Goal: Navigation & Orientation: Find specific page/section

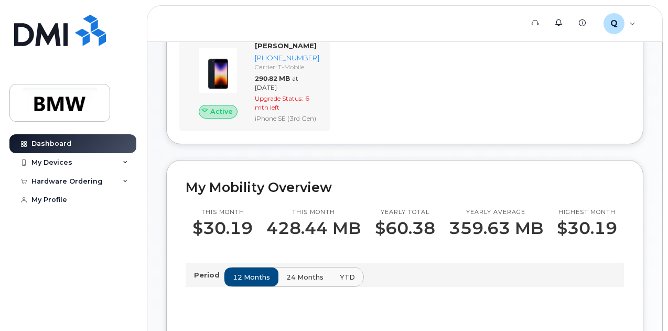
scroll to position [262, 0]
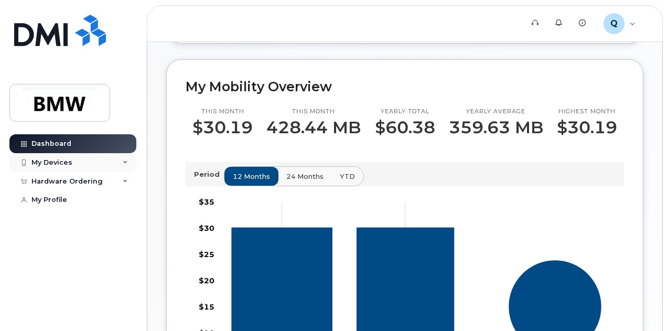
click at [64, 165] on div "My Devices" at bounding box center [51, 162] width 41 height 8
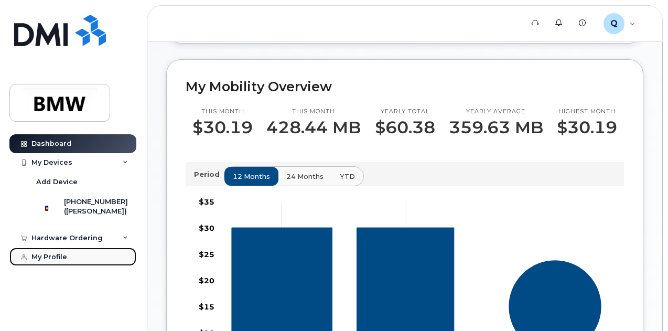
click at [64, 261] on div "My Profile" at bounding box center [49, 257] width 36 height 8
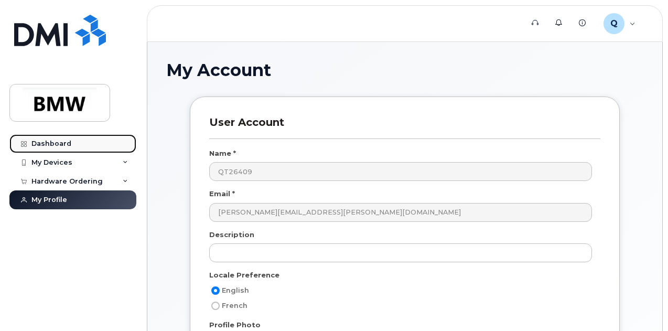
click at [69, 148] on link "Dashboard" at bounding box center [72, 143] width 127 height 19
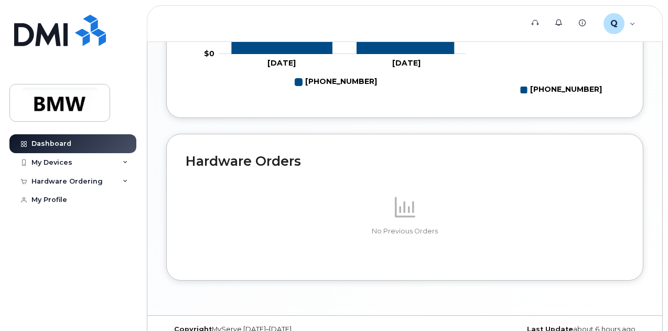
scroll to position [628, 0]
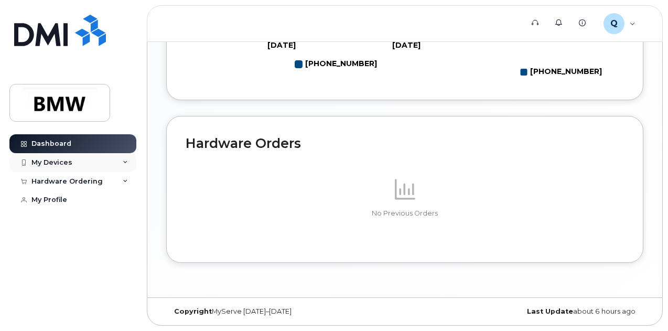
click at [72, 164] on div "My Devices" at bounding box center [72, 162] width 127 height 19
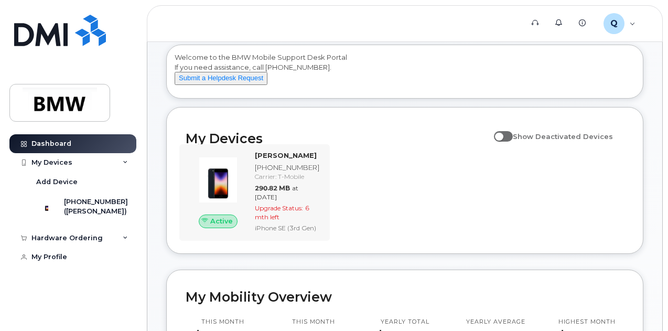
scroll to position [0, 0]
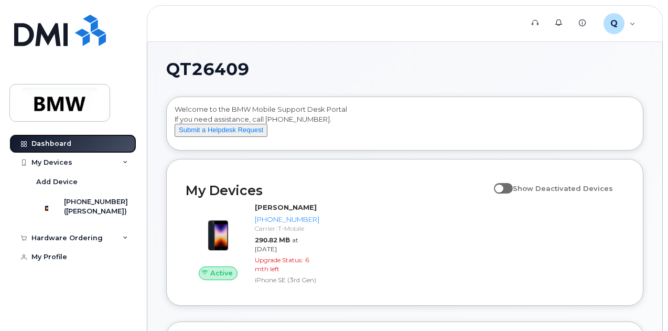
click at [60, 146] on div "Dashboard" at bounding box center [51, 144] width 40 height 8
